Goal: Submit feedback/report problem: Submit feedback/report problem

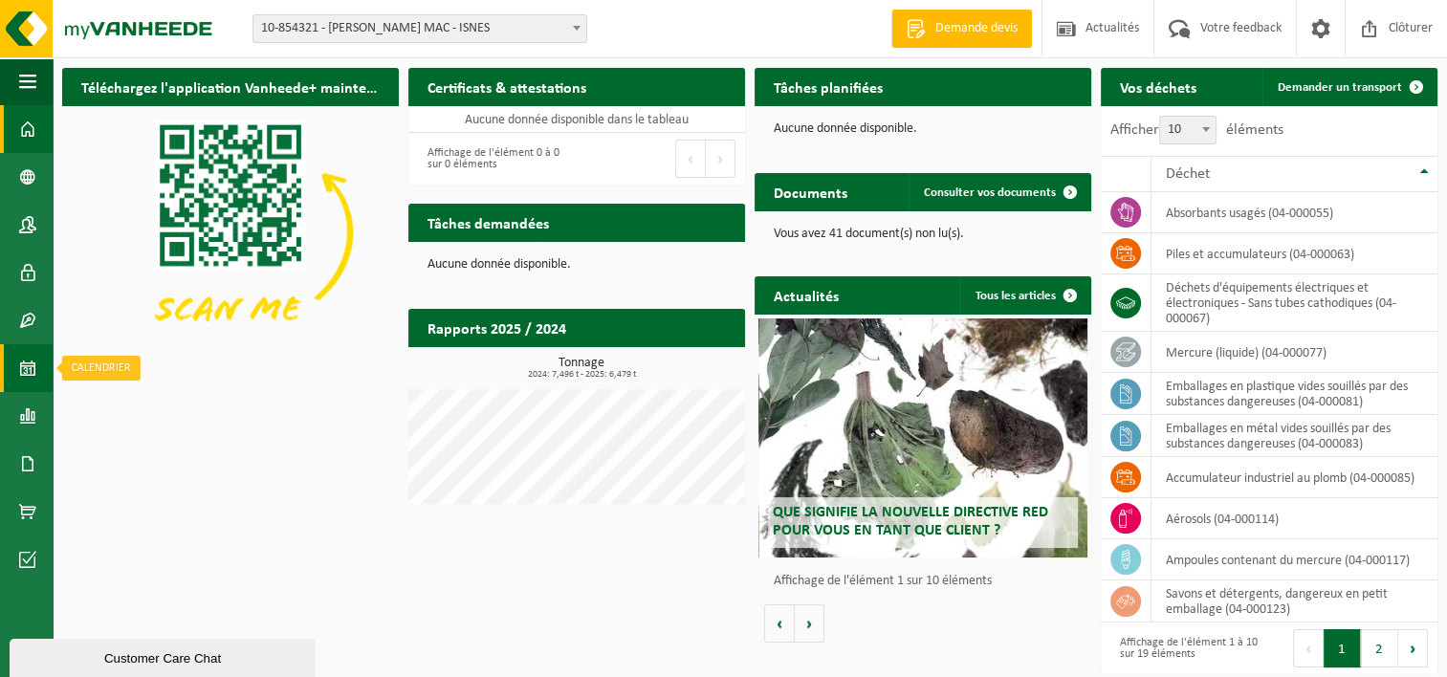
click at [28, 363] on span at bounding box center [27, 368] width 17 height 48
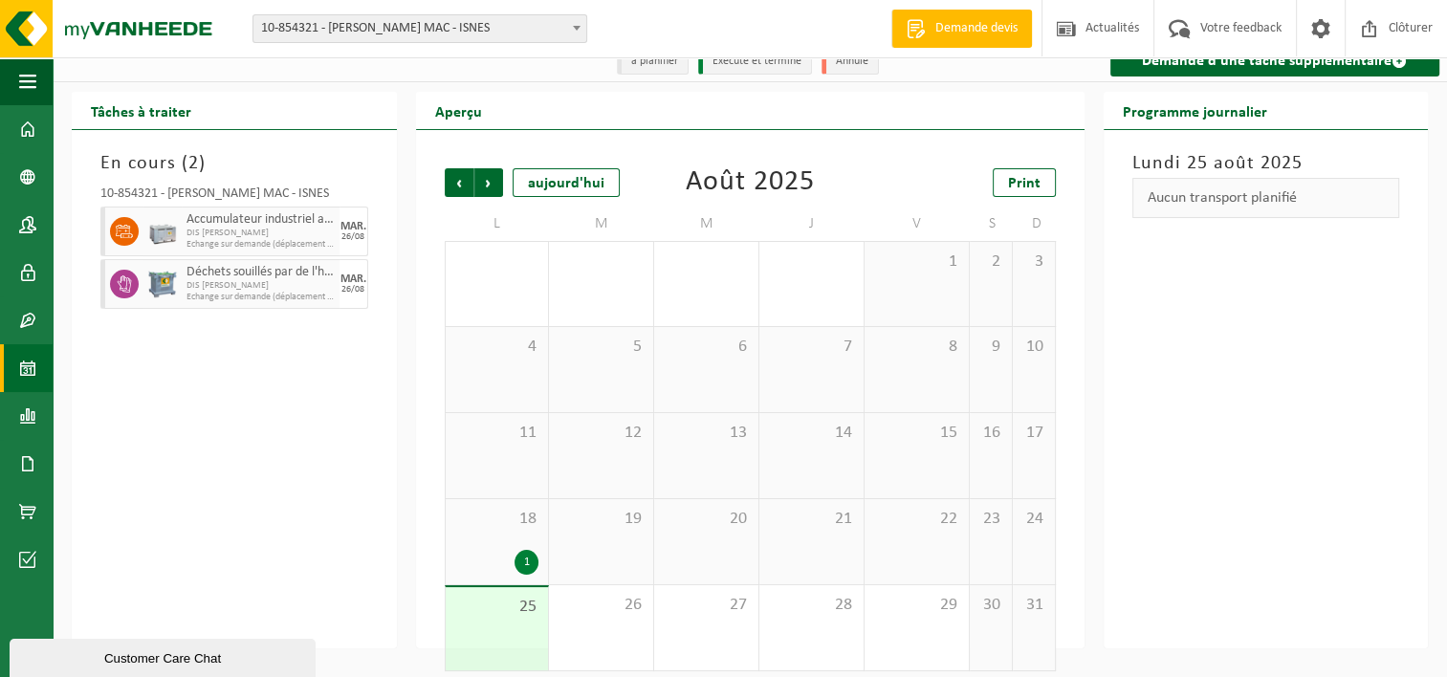
scroll to position [32, 0]
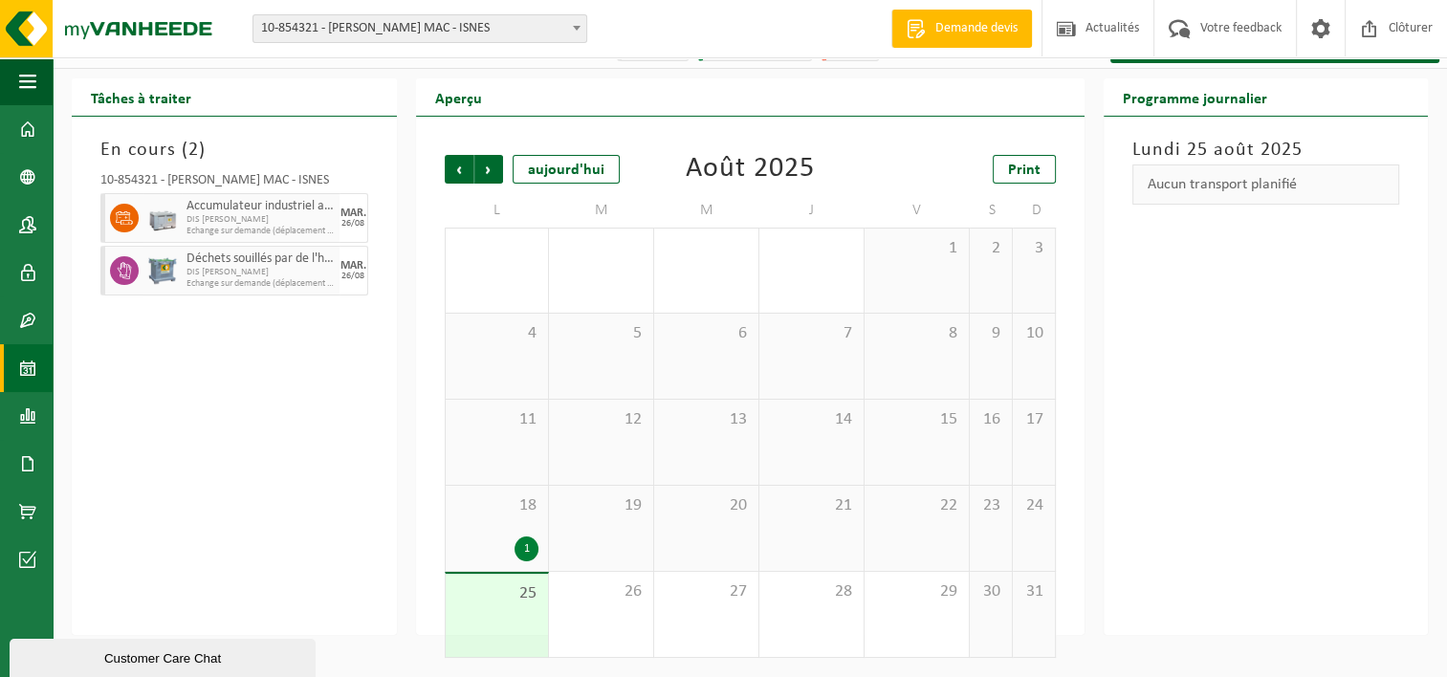
click at [527, 543] on div "1" at bounding box center [526, 548] width 24 height 25
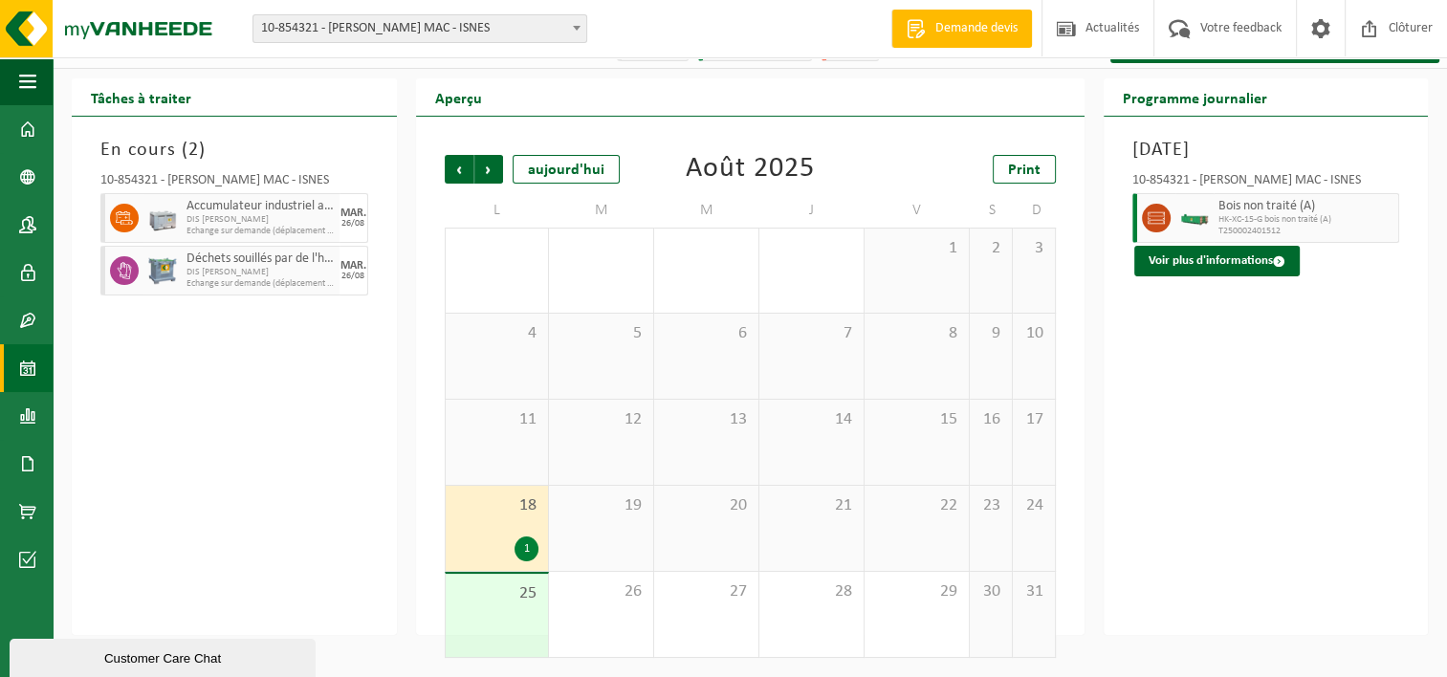
click at [292, 487] on div "En cours ( 2 ) 10-854321 - [PERSON_NAME] - ISNES Accumulateur industriel au plo…" at bounding box center [234, 376] width 325 height 518
click at [1307, 455] on div "[DATE] 10-854321 - [PERSON_NAME] MAC - ISNES Bois non traité (A) HK-XC-15-G boi…" at bounding box center [1266, 376] width 325 height 518
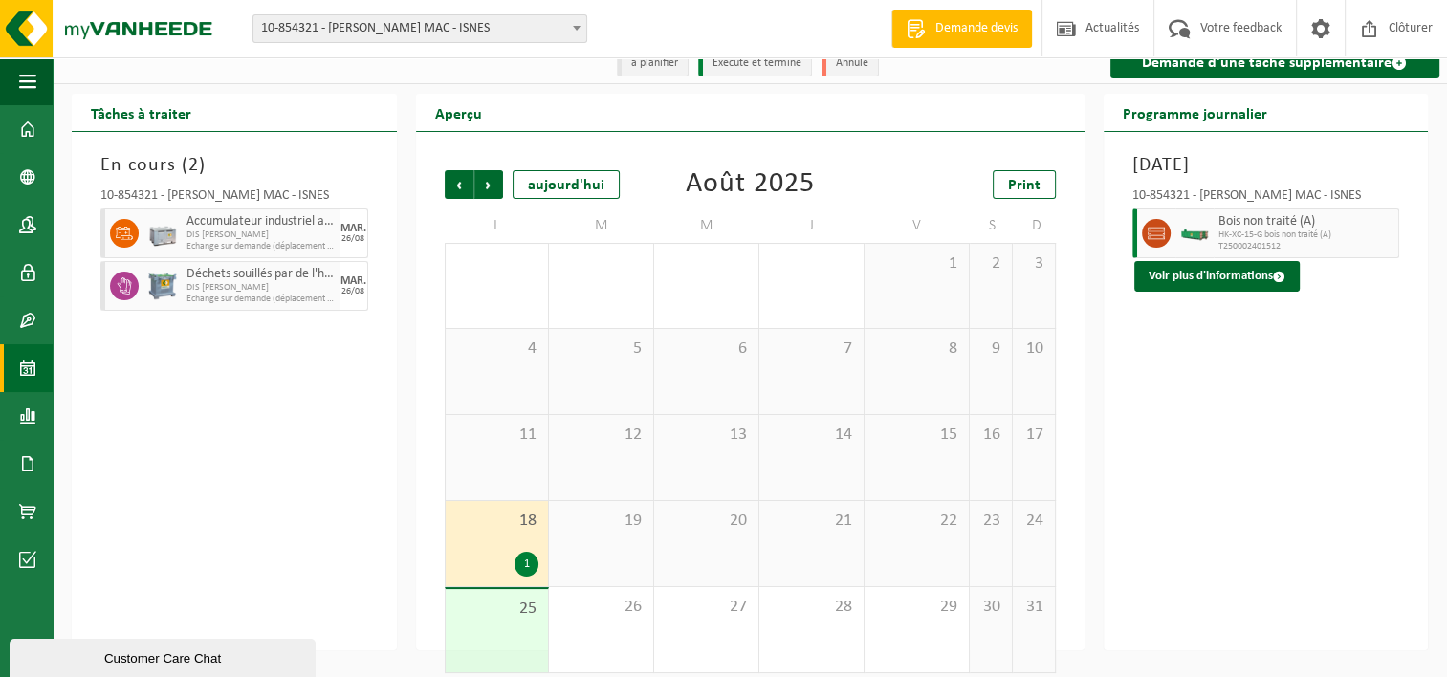
scroll to position [0, 0]
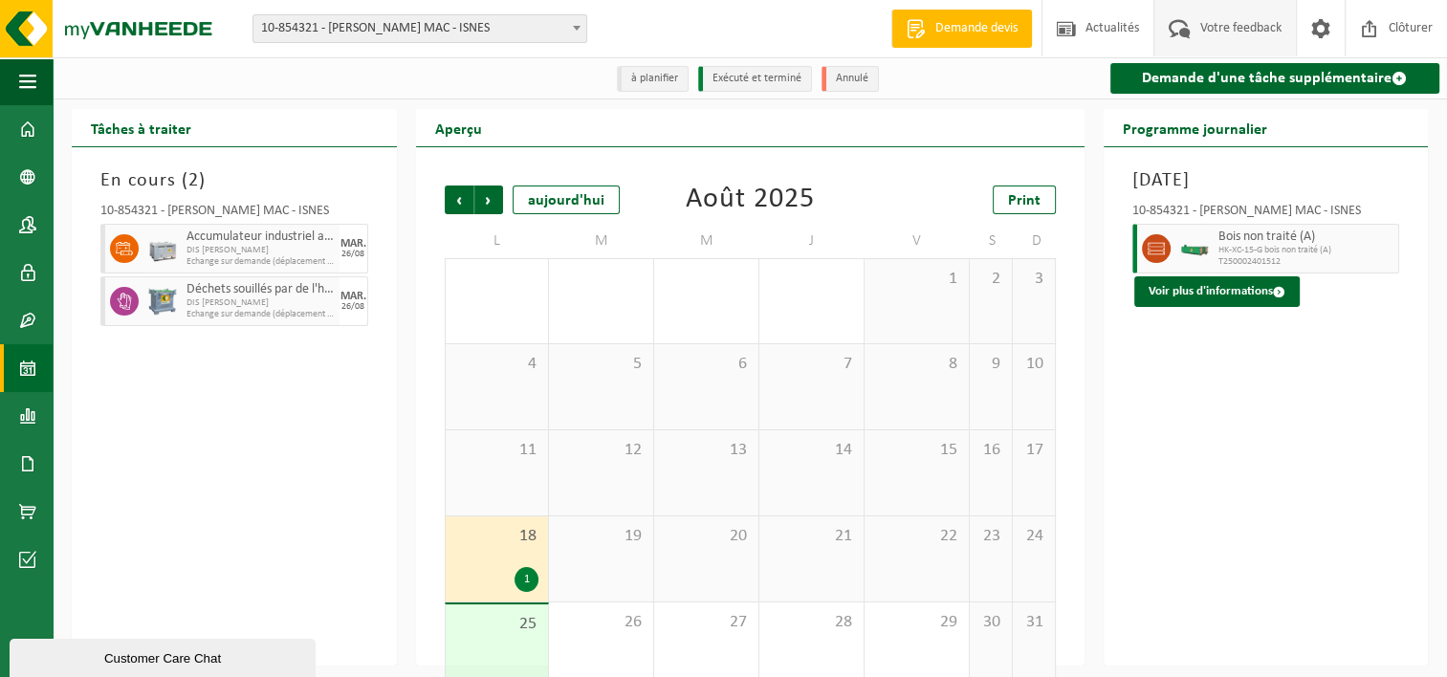
click at [1202, 20] on span "Votre feedback" at bounding box center [1240, 28] width 91 height 56
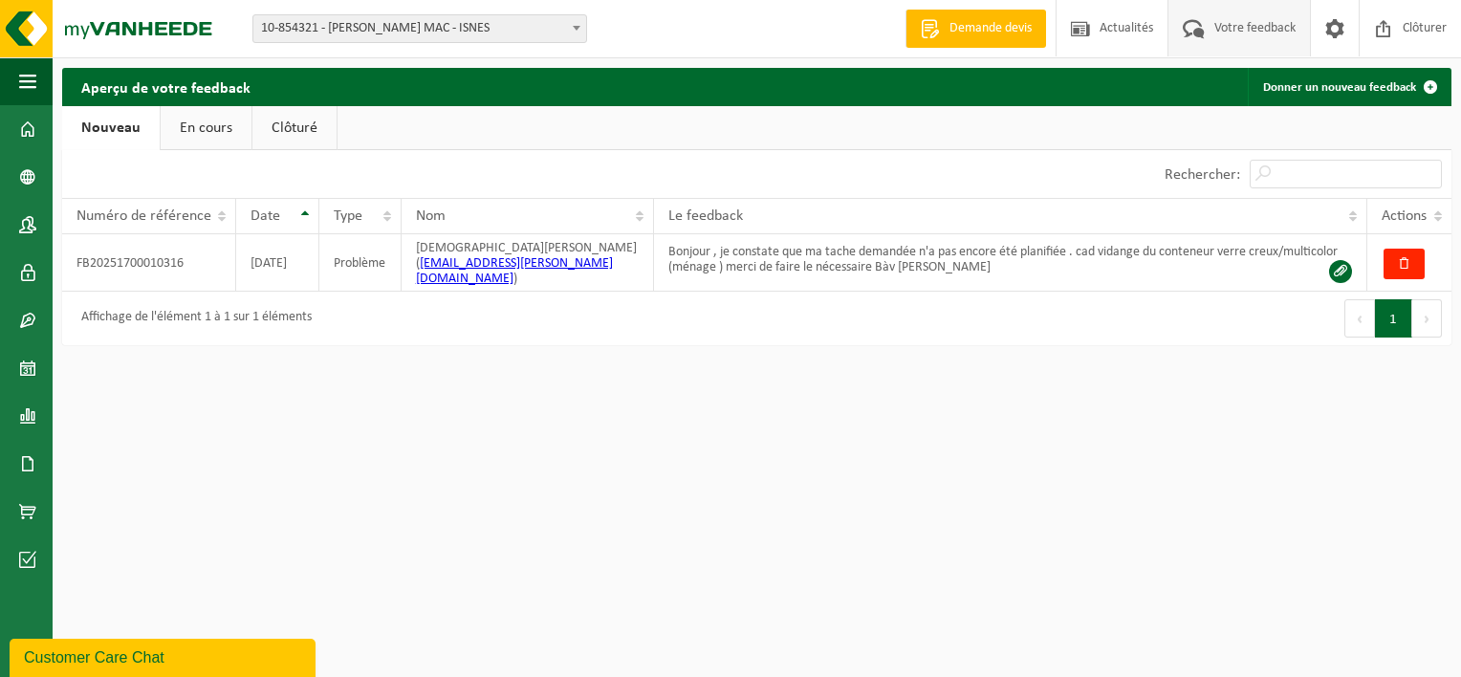
click at [700, 458] on html "Site: 10-854321 - ELIA CRÉALYS MAC - ISNES 10-859403 - ELIA CRÉALYS FACILITIES …" at bounding box center [730, 338] width 1461 height 677
click at [186, 126] on link "En cours" at bounding box center [206, 128] width 91 height 44
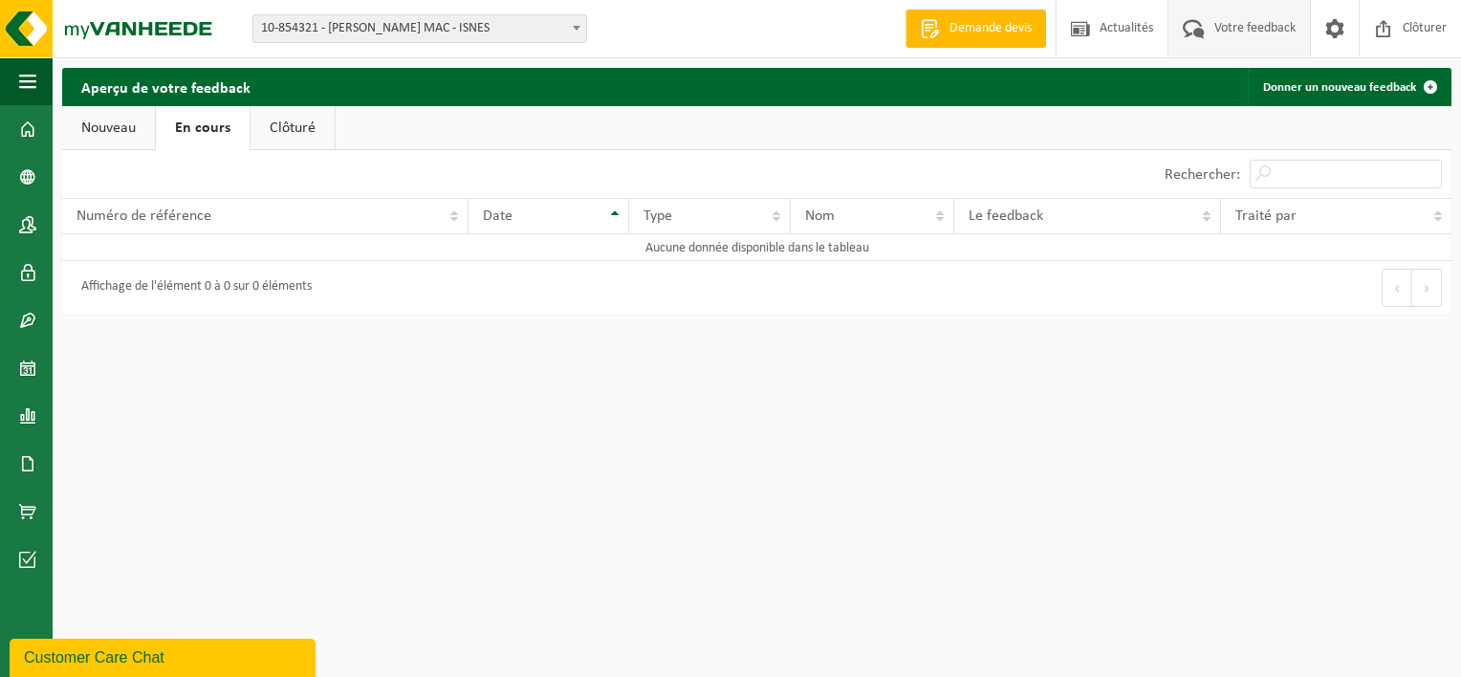
click at [311, 130] on link "Clôturé" at bounding box center [293, 128] width 84 height 44
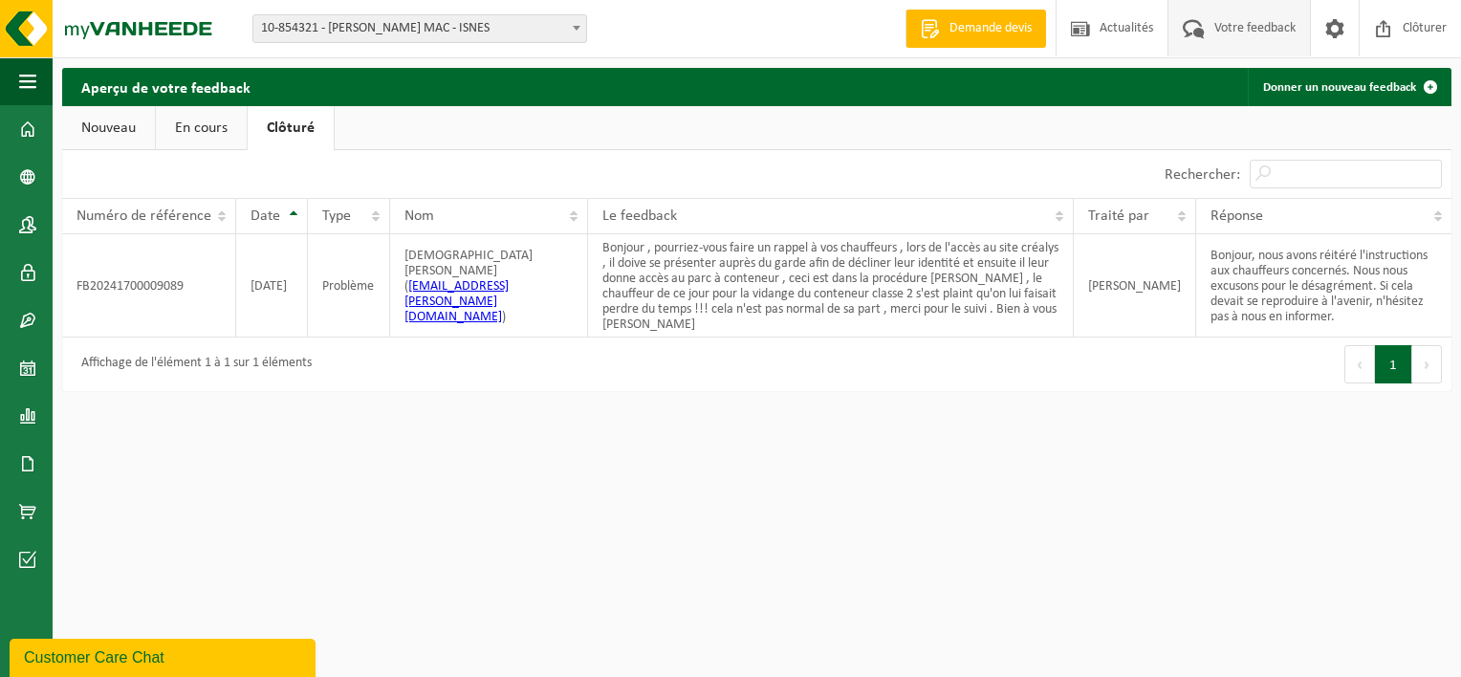
click at [92, 123] on link "Nouveau" at bounding box center [108, 128] width 93 height 44
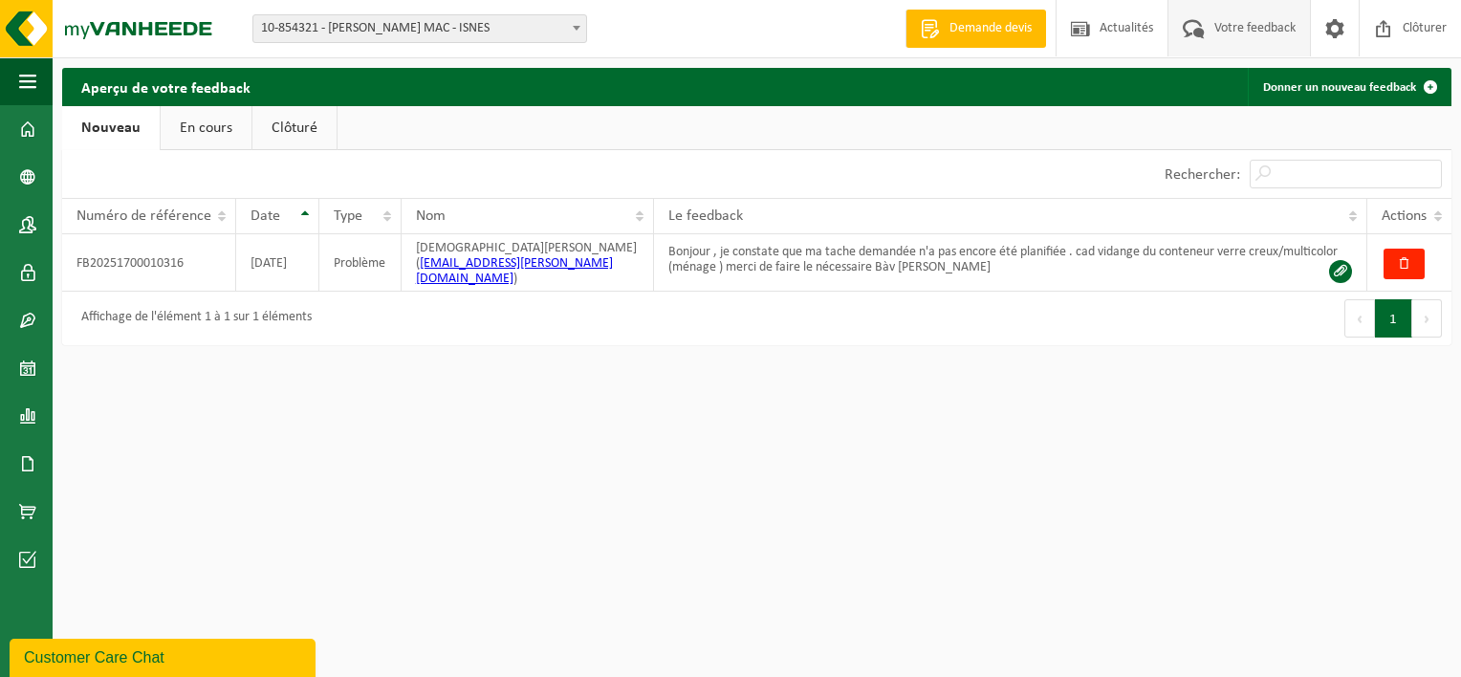
click at [845, 543] on html "Site: 10-854321 - ELIA CRÉALYS MAC - ISNES 10-859403 - ELIA CRÉALYS FACILITIES …" at bounding box center [730, 338] width 1461 height 677
click at [604, 557] on html "Site: 10-854321 - ELIA CRÉALYS MAC - ISNES 10-859403 - ELIA CRÉALYS FACILITIES …" at bounding box center [730, 338] width 1461 height 677
